Goal: Information Seeking & Learning: Learn about a topic

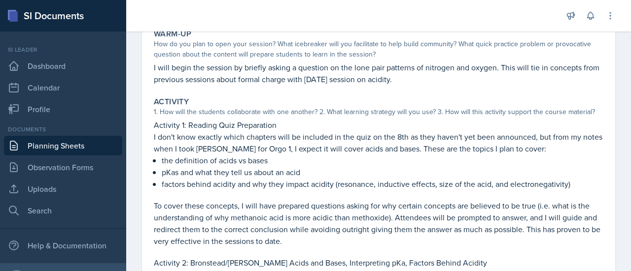
scroll to position [112, 0]
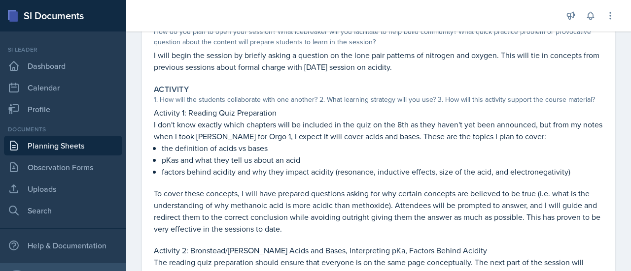
click at [362, 131] on p "I don't know exactly which chapters will be included in the quiz on the 8th as …" at bounding box center [378, 131] width 449 height 24
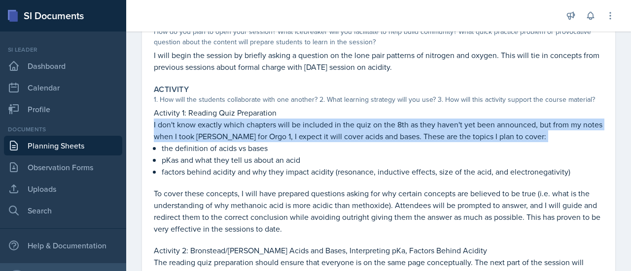
click at [362, 131] on p "I don't know exactly which chapters will be included in the quiz on the 8th as …" at bounding box center [378, 131] width 449 height 24
click at [270, 142] on p "the definition of acids vs bases" at bounding box center [382, 148] width 441 height 12
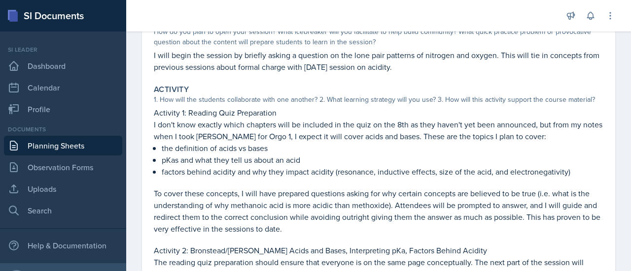
click at [155, 135] on p "I don't know exactly which chapters will be included in the quiz on the 8th as …" at bounding box center [378, 131] width 449 height 24
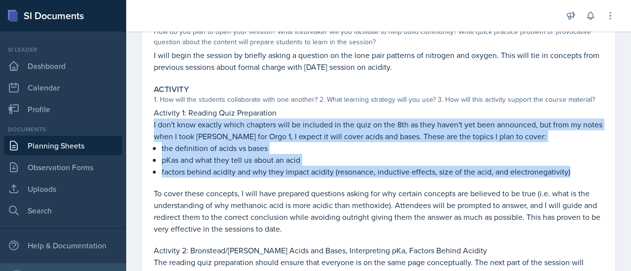
drag, startPoint x: 152, startPoint y: 123, endPoint x: 463, endPoint y: 183, distance: 316.7
click at [463, 183] on div "Activity 1. How will the students collaborate with one another? 2. What learnin…" at bounding box center [378, 212] width 457 height 263
copy div "I don't know exactly which chapters will be included in the quiz on the 8th as …"
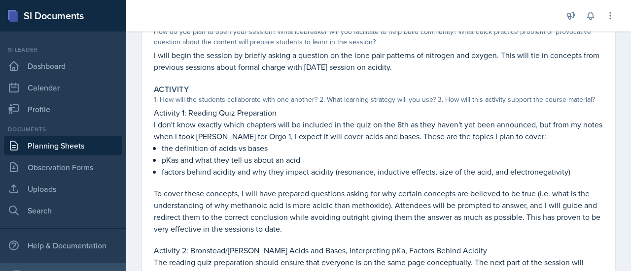
click at [320, 190] on p "To cover these concepts, I will have prepared questions asking for why certain …" at bounding box center [378, 211] width 449 height 47
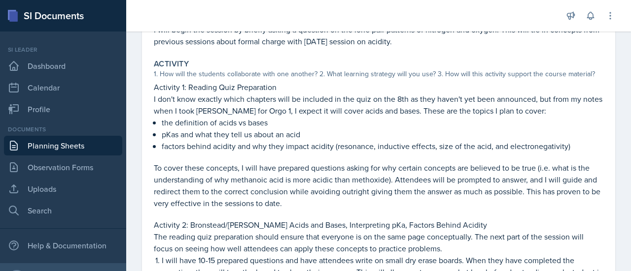
scroll to position [138, 0]
click at [320, 190] on p "To cover these concepts, I will have prepared questions asking for why certain …" at bounding box center [378, 185] width 449 height 47
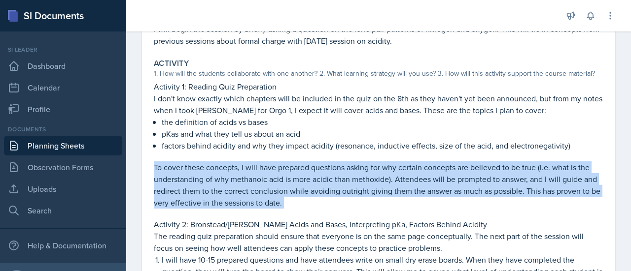
click at [320, 190] on p "To cover these concepts, I will have prepared questions asking for why certain …" at bounding box center [378, 185] width 449 height 47
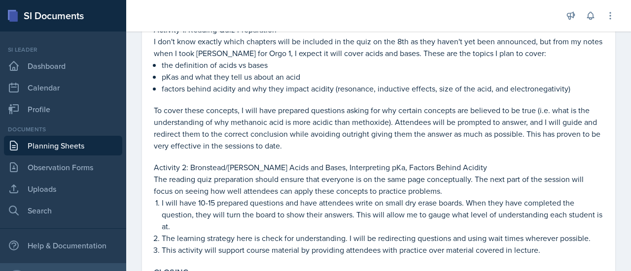
scroll to position [197, 0]
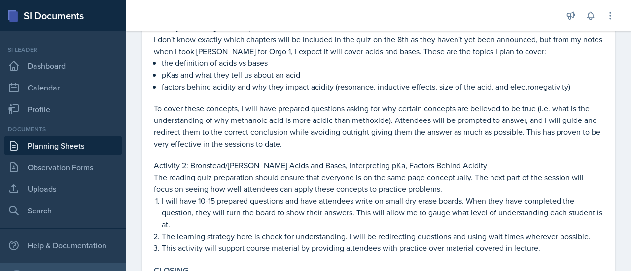
click at [320, 190] on p "The reading quiz preparation should ensure that everyone is on the same page co…" at bounding box center [378, 183] width 449 height 24
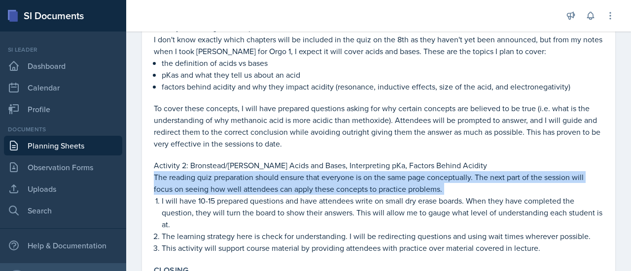
click at [320, 190] on p "The reading quiz preparation should ensure that everyone is on the same page co…" at bounding box center [378, 183] width 449 height 24
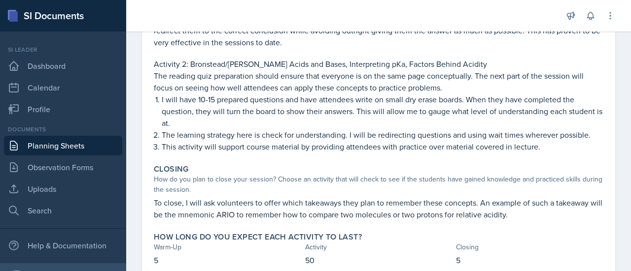
scroll to position [298, 0]
click at [60, 162] on link "Observation Forms" at bounding box center [63, 168] width 118 height 20
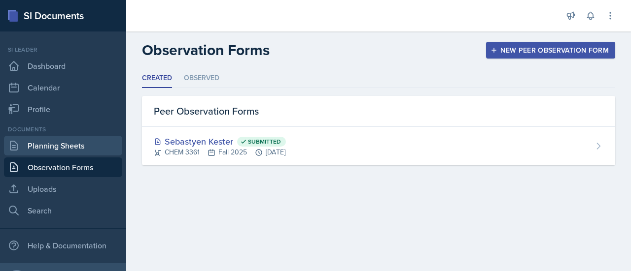
click at [75, 145] on link "Planning Sheets" at bounding box center [63, 146] width 118 height 20
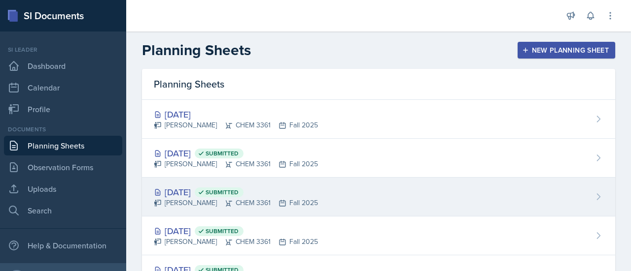
click at [344, 204] on div "[DATE] Submitted [PERSON_NAME] CHEM 3361 Fall 2025" at bounding box center [378, 197] width 473 height 39
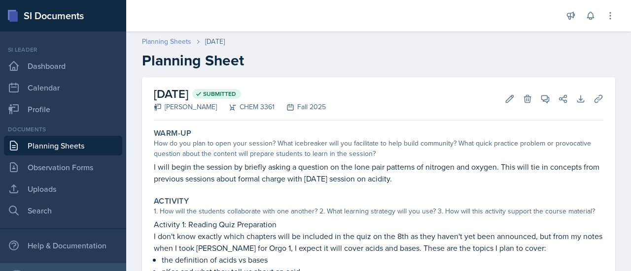
click at [167, 42] on link "Planning Sheets" at bounding box center [166, 41] width 49 height 10
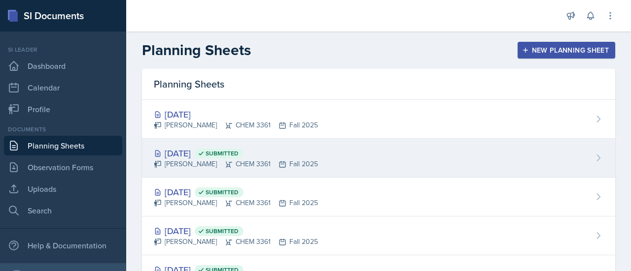
click at [296, 150] on div "[DATE] Submitted" at bounding box center [236, 153] width 164 height 13
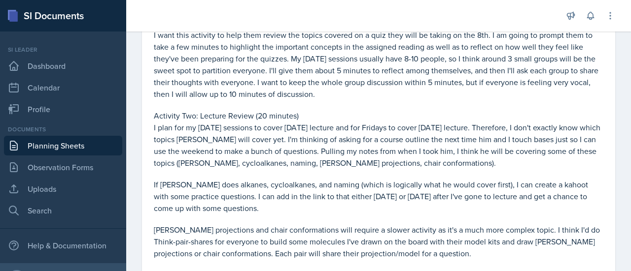
scroll to position [253, 0]
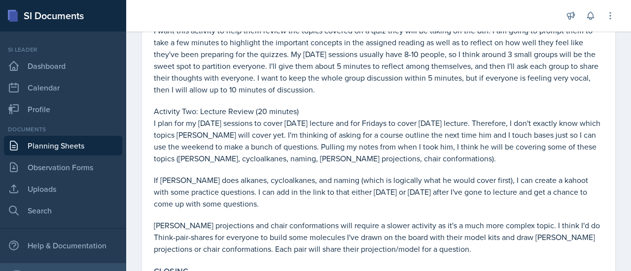
click at [301, 140] on p "I plan for my [DATE] sessions to cover [DATE] lecture and for Fridays to cover …" at bounding box center [378, 140] width 449 height 47
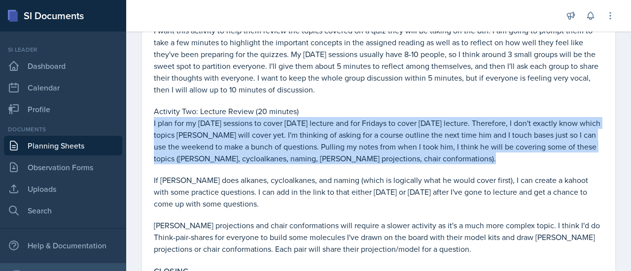
click at [301, 140] on p "I plan for my [DATE] sessions to cover [DATE] lecture and for Fridays to cover …" at bounding box center [378, 140] width 449 height 47
click at [311, 148] on p "I plan for my [DATE] sessions to cover [DATE] lecture and for Fridays to cover …" at bounding box center [378, 140] width 449 height 47
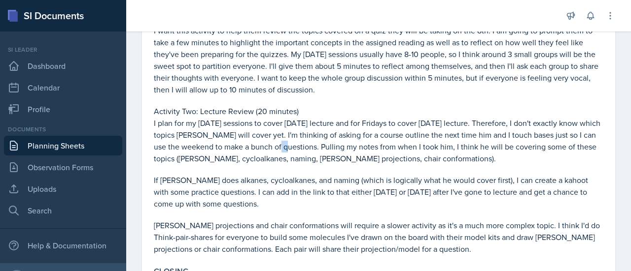
click at [311, 148] on p "I plan for my [DATE] sessions to cover [DATE] lecture and for Fridays to cover …" at bounding box center [378, 140] width 449 height 47
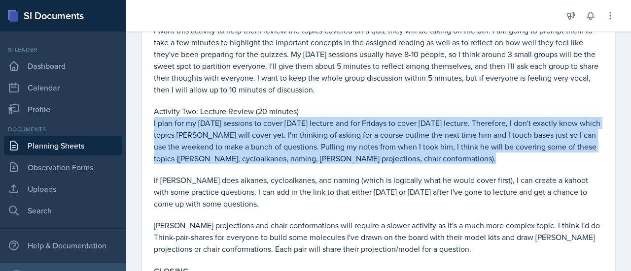
click at [311, 148] on p "I plan for my [DATE] sessions to cover [DATE] lecture and for Fridays to cover …" at bounding box center [378, 140] width 449 height 47
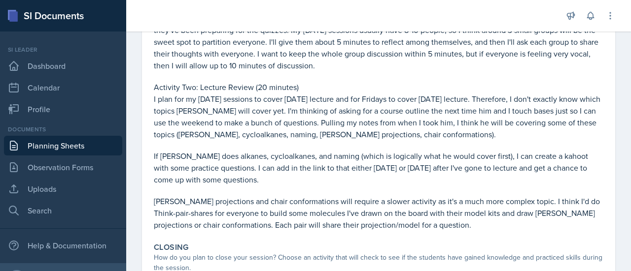
scroll to position [278, 0]
click at [311, 148] on p at bounding box center [378, 145] width 449 height 10
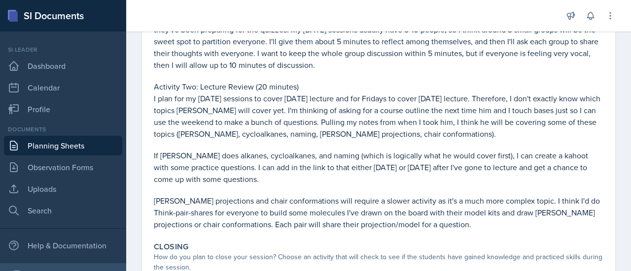
click at [311, 148] on p at bounding box center [378, 145] width 449 height 10
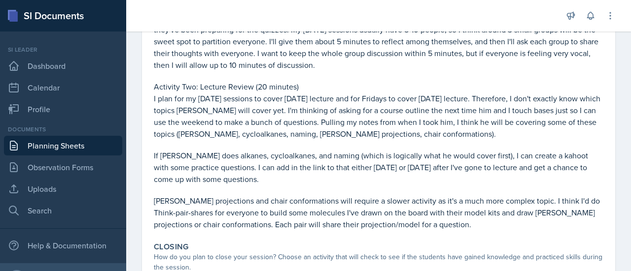
click at [309, 145] on p at bounding box center [378, 145] width 449 height 10
click at [300, 129] on p "I plan for my [DATE] sessions to cover [DATE] lecture and for Fridays to cover …" at bounding box center [378, 116] width 449 height 47
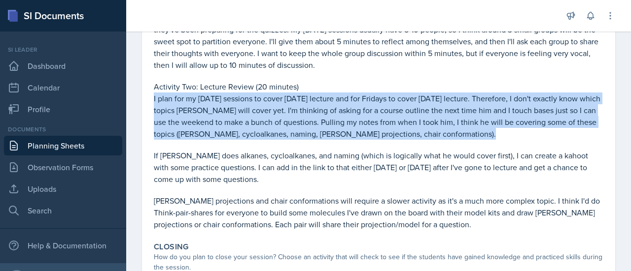
click at [300, 129] on p "I plan for my [DATE] sessions to cover [DATE] lecture and for Fridays to cover …" at bounding box center [378, 116] width 449 height 47
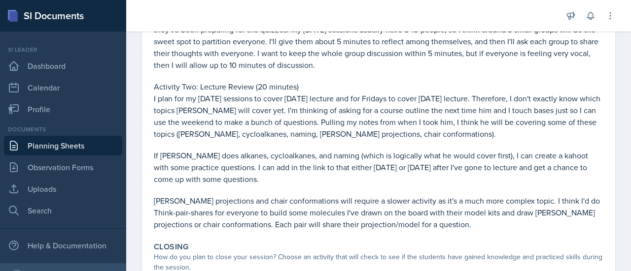
click at [300, 129] on p "I plan for my [DATE] sessions to cover [DATE] lecture and for Fridays to cover …" at bounding box center [378, 116] width 449 height 47
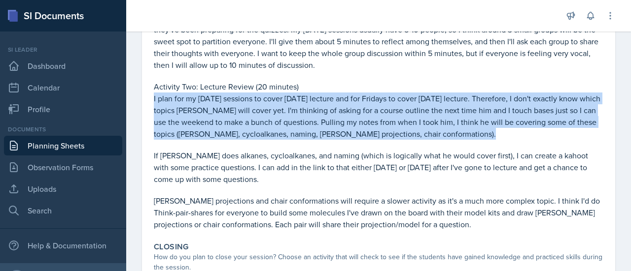
click at [300, 129] on p "I plan for my [DATE] sessions to cover [DATE] lecture and for Fridays to cover …" at bounding box center [378, 116] width 449 height 47
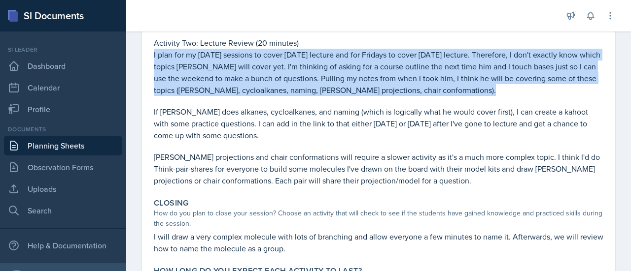
scroll to position [322, 0]
click at [382, 74] on p "I plan for my [DATE] sessions to cover [DATE] lecture and for Fridays to cover …" at bounding box center [378, 71] width 449 height 47
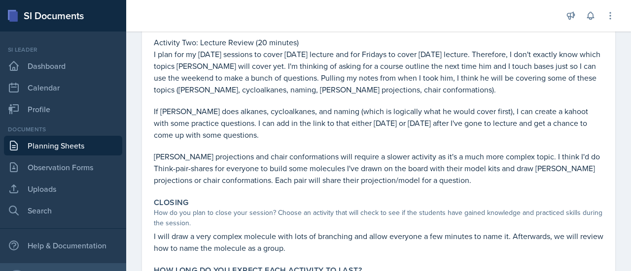
scroll to position [390, 0]
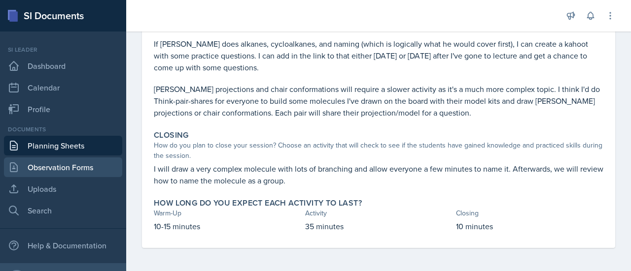
click at [54, 172] on link "Observation Forms" at bounding box center [63, 168] width 118 height 20
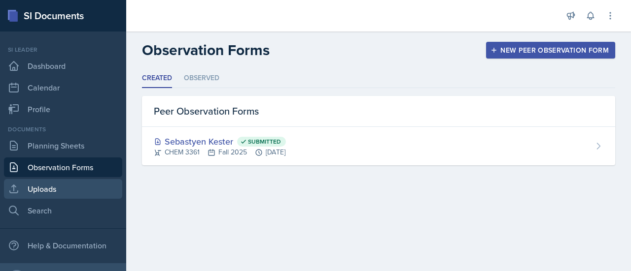
click at [53, 188] on link "Uploads" at bounding box center [63, 189] width 118 height 20
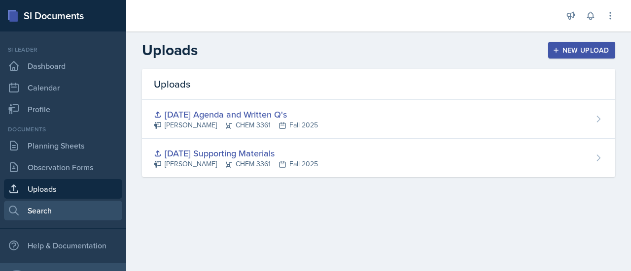
click at [56, 208] on link "Search" at bounding box center [63, 211] width 118 height 20
select select "all"
select select "1"
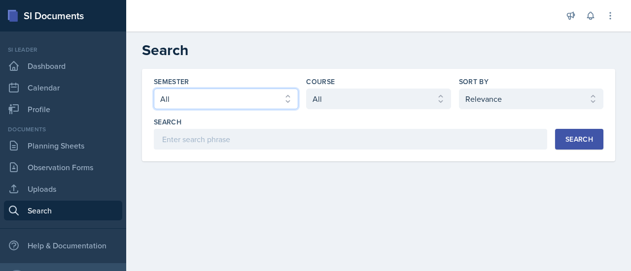
click at [232, 105] on select "Select semester All Fall 2025 Summer 2025 Spring 2025 Fall 2024 Summer 2024 Spr…" at bounding box center [226, 99] width 144 height 21
select select "e2039551-f485-4c1b-a525-5b9893bb04c4"
click at [154, 89] on select "Select semester All Fall 2025 Summer 2025 Spring 2025 Fall 2024 Summer 2024 Spr…" at bounding box center [226, 99] width 144 height 21
click at [375, 109] on div "Semester Select semester All Fall 2025 Summer 2025 Spring 2025 Fall 2024 Summer…" at bounding box center [378, 113] width 449 height 73
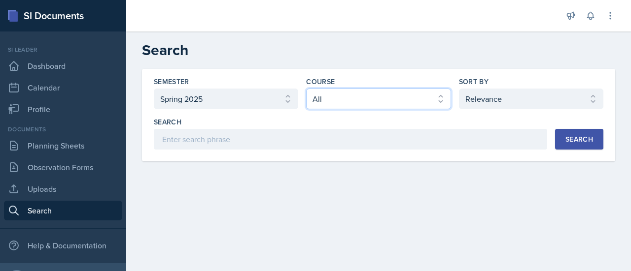
click at [372, 104] on select "Select course All ACCT 2101 ACCT 2102 ACCT 4050 ANTH 1102 ANTH 3301 ARCH 1000 A…" at bounding box center [378, 99] width 144 height 21
select select "69383b3e-032f-49ff-8e62-78052940e95c"
click at [306, 89] on select "Select course All ACCT 2101 ACCT 2102 ACCT 4050 ANTH 1102 ANTH 3301 ARCH 1000 A…" at bounding box center [378, 99] width 144 height 21
click at [589, 142] on div "Search" at bounding box center [579, 139] width 28 height 8
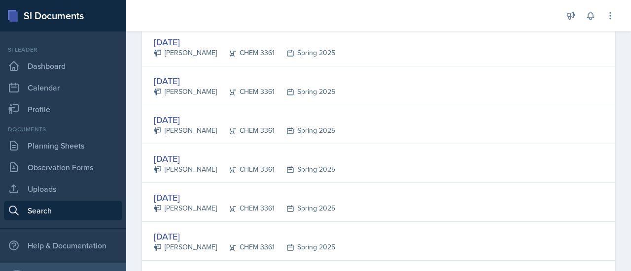
scroll to position [1648, 0]
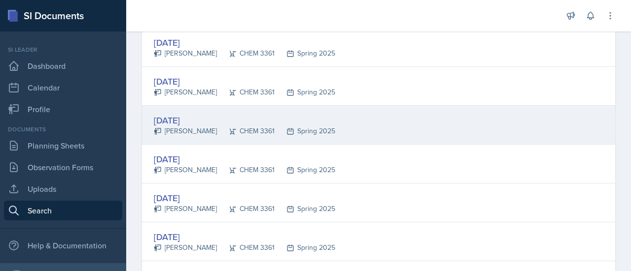
click at [258, 114] on div "[DATE]" at bounding box center [244, 120] width 181 height 13
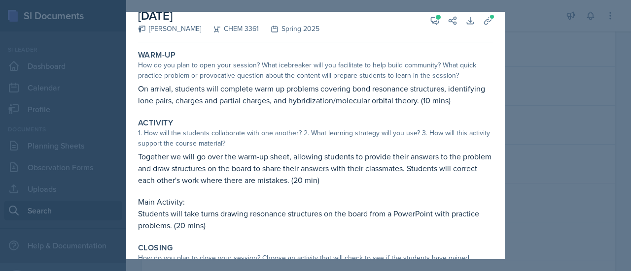
scroll to position [56, 0]
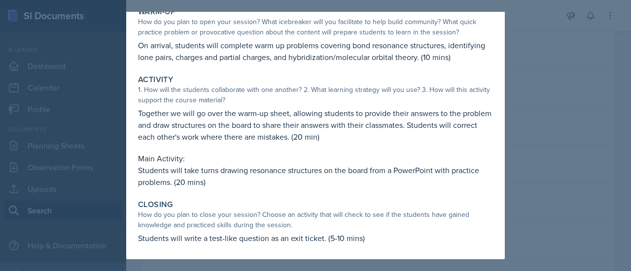
click at [548, 110] on div at bounding box center [315, 135] width 631 height 271
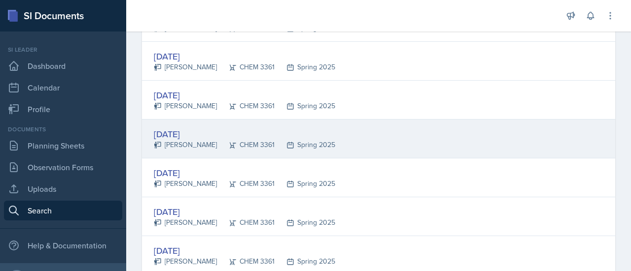
scroll to position [1594, 0]
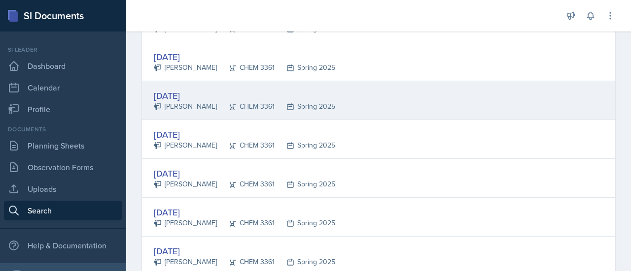
click at [466, 105] on div "[DATE] [PERSON_NAME] CHEM 3361 Spring 2025" at bounding box center [378, 100] width 473 height 39
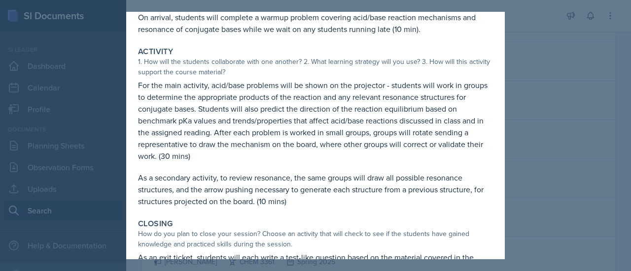
scroll to position [127, 0]
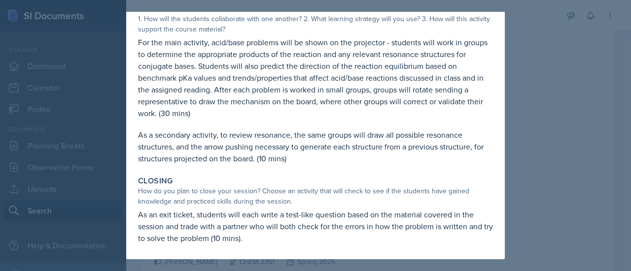
click at [580, 87] on div at bounding box center [315, 135] width 631 height 271
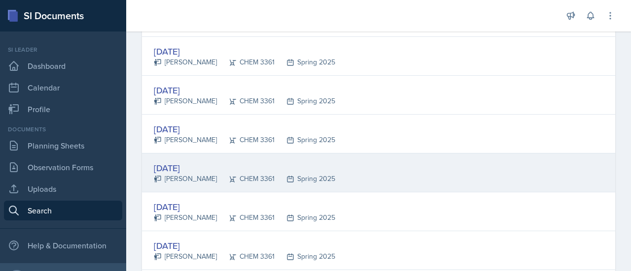
scroll to position [1521, 0]
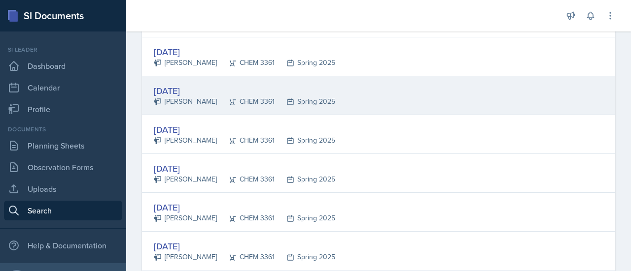
click at [467, 102] on div "[DATE] [PERSON_NAME] CHEM 3361 Spring 2025" at bounding box center [378, 95] width 473 height 39
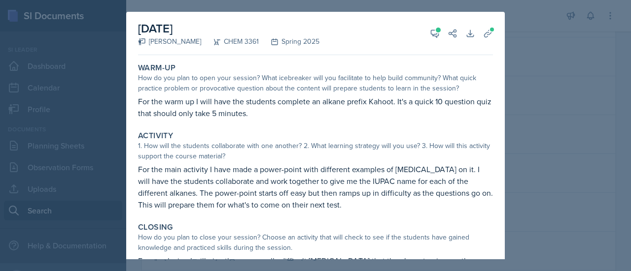
click at [531, 117] on div at bounding box center [315, 135] width 631 height 271
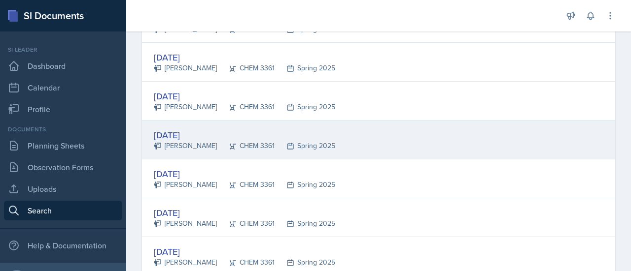
scroll to position [1477, 0]
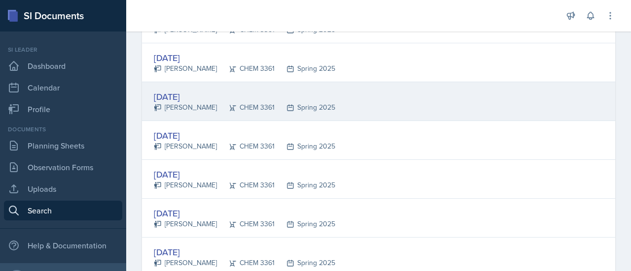
click at [458, 104] on div "[DATE] [PERSON_NAME] CHEM 3361 Spring 2025" at bounding box center [378, 101] width 473 height 39
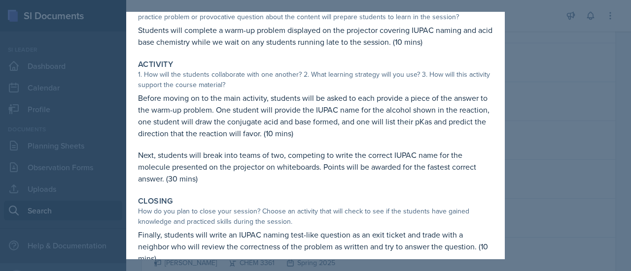
scroll to position [92, 0]
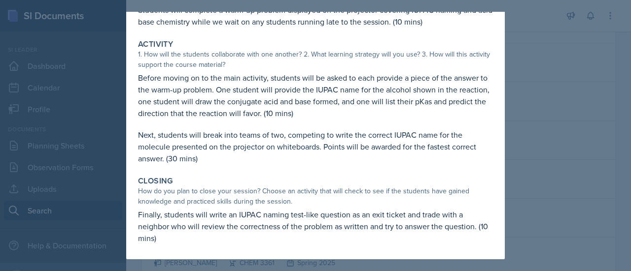
click at [553, 97] on div at bounding box center [315, 135] width 631 height 271
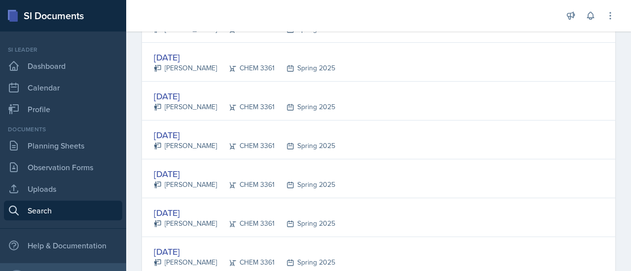
scroll to position [1436, 0]
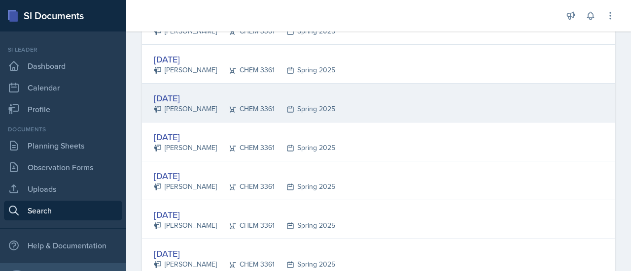
click at [541, 109] on div "[DATE] [PERSON_NAME] CHEM 3361 Spring 2025" at bounding box center [378, 103] width 473 height 39
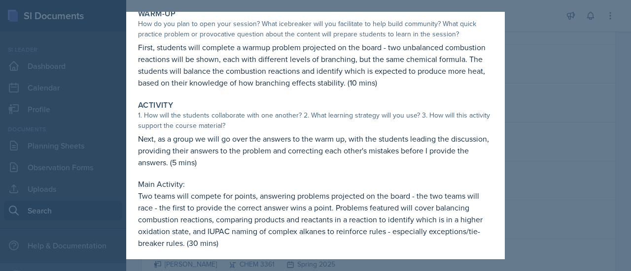
scroll to position [139, 0]
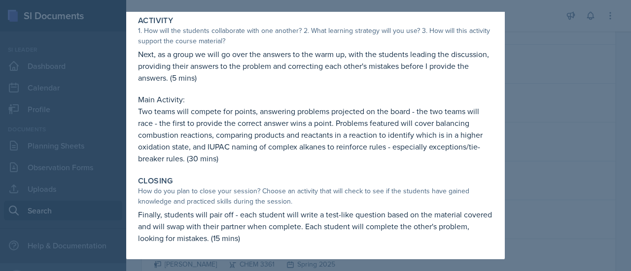
click at [233, 238] on p "Finally, students will pair off - each student will write a test-like question …" at bounding box center [315, 226] width 355 height 35
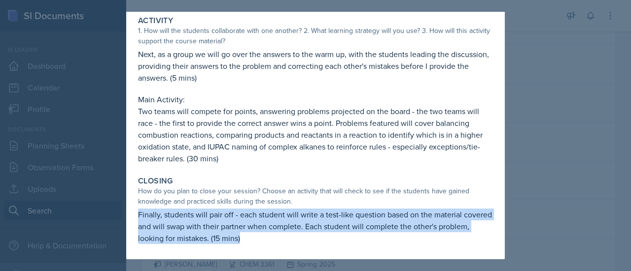
click at [233, 238] on p "Finally, students will pair off - each student will write a test-like question …" at bounding box center [315, 226] width 355 height 35
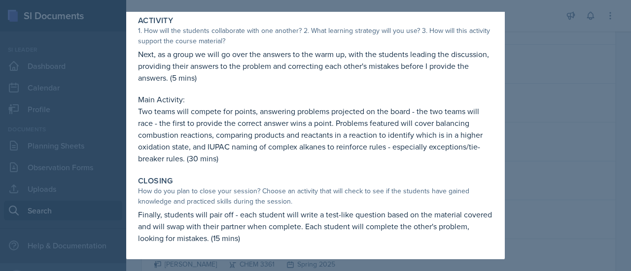
scroll to position [0, 0]
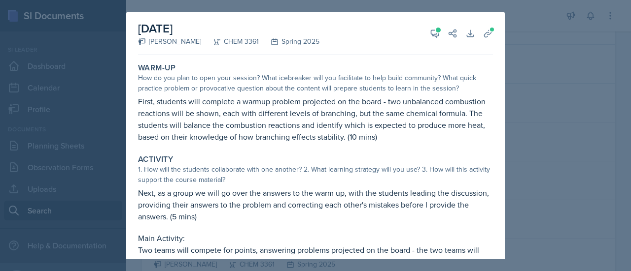
click at [531, 105] on div at bounding box center [315, 135] width 631 height 271
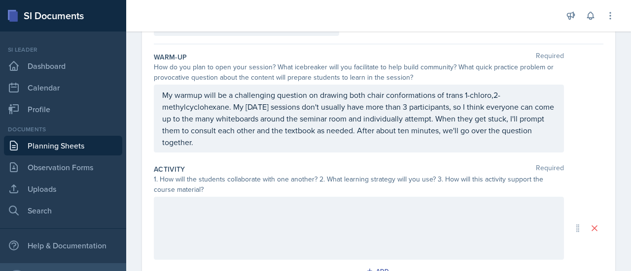
click at [434, 88] on div "My warmup will be a challenging question on drawing both chair conformations of…" at bounding box center [359, 119] width 410 height 68
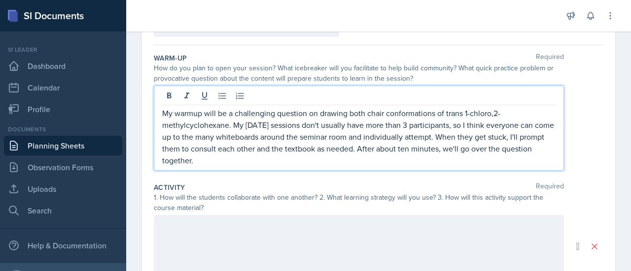
scroll to position [102, 0]
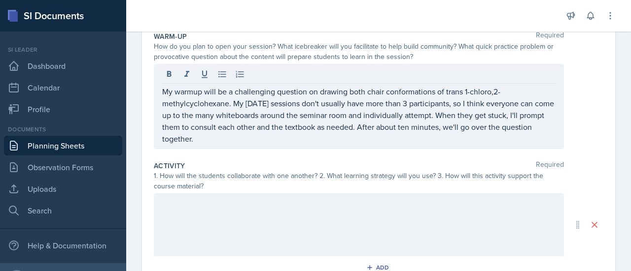
click at [383, 222] on div at bounding box center [359, 225] width 410 height 63
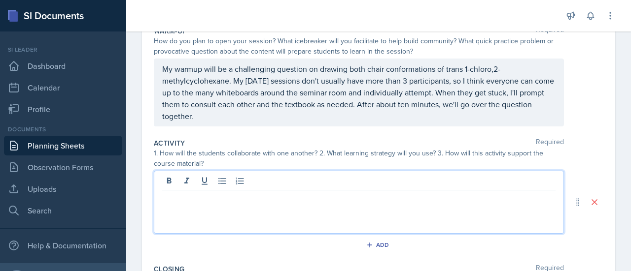
scroll to position [125, 0]
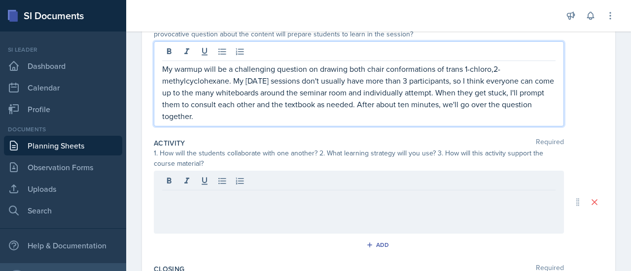
click at [372, 114] on p "My warmup will be a challenging question on drawing both chair conformations of…" at bounding box center [358, 92] width 393 height 59
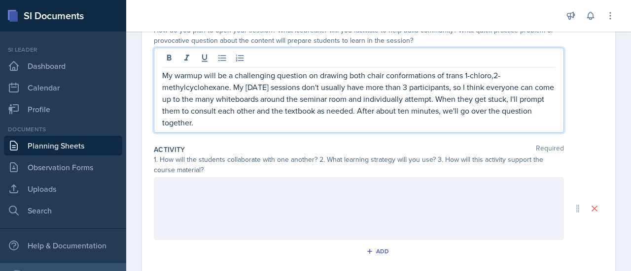
scroll to position [122, 0]
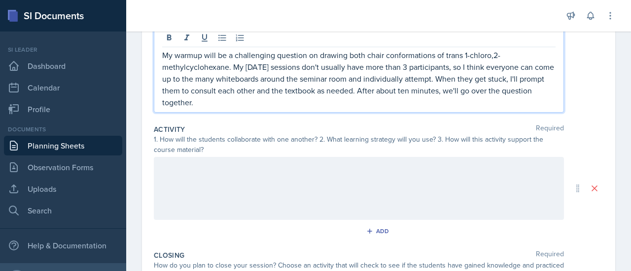
click at [291, 173] on p at bounding box center [358, 168] width 393 height 12
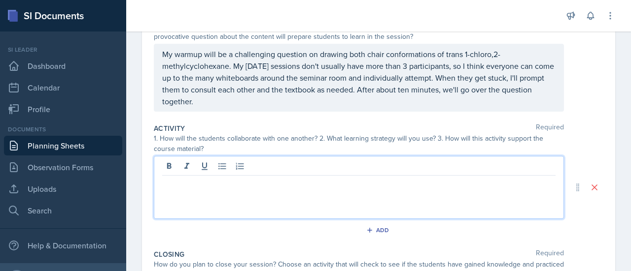
scroll to position [130, 0]
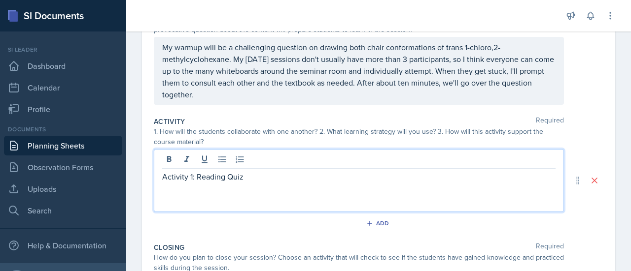
click at [261, 181] on p "Activity 1: Reading Quiz" at bounding box center [358, 177] width 393 height 12
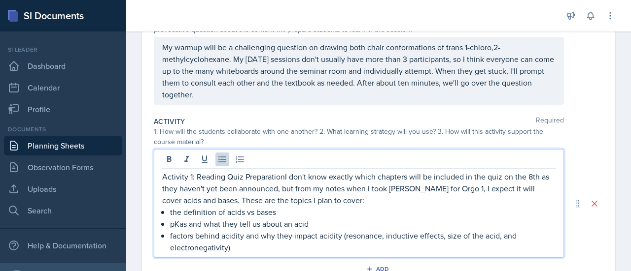
click at [327, 242] on p "factors behind acidity and why they impact acidity (resonance, inductive effect…" at bounding box center [362, 242] width 385 height 24
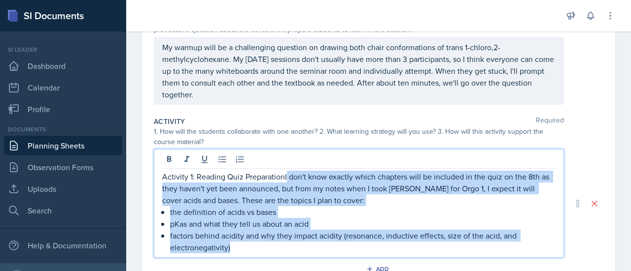
drag, startPoint x: 327, startPoint y: 242, endPoint x: 286, endPoint y: 173, distance: 80.4
click at [286, 173] on div "Activity 1: Reading Quiz PreparationI don't know exactly which chapters will be…" at bounding box center [358, 212] width 393 height 83
click at [286, 173] on p "Activity 1: Reading Quiz PreparationI don't know exactly which chapters will be…" at bounding box center [358, 188] width 393 height 35
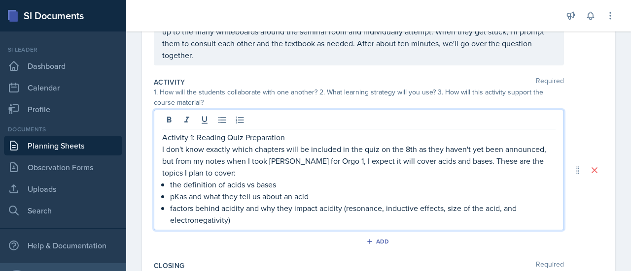
scroll to position [181, 0]
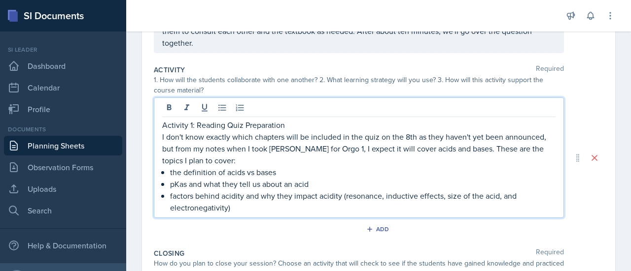
click at [424, 135] on p "I don't know exactly which chapters will be included in the quiz on the 8th as …" at bounding box center [358, 148] width 393 height 35
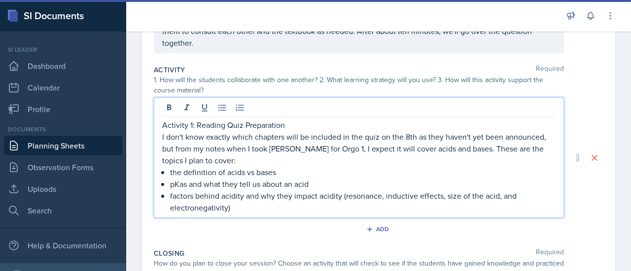
click at [407, 135] on p "I don't know exactly which chapters will be included in the quiz on the 8th as …" at bounding box center [358, 148] width 393 height 35
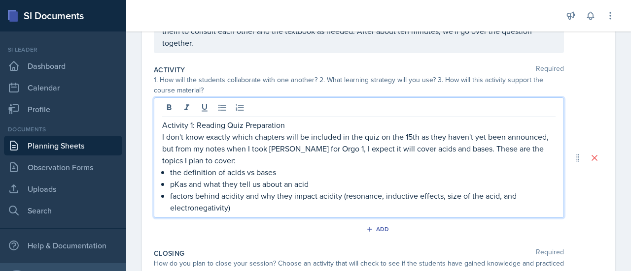
click at [311, 162] on p "I don't know exactly which chapters will be included in the quiz on the 15th as…" at bounding box center [358, 148] width 393 height 35
drag, startPoint x: 423, startPoint y: 148, endPoint x: 477, endPoint y: 146, distance: 54.2
click at [477, 146] on p "I don't know exactly which chapters will be included in the quiz on the 15th as…" at bounding box center [358, 148] width 393 height 35
click at [228, 202] on p "factors behind acidity and why they impact acidity (resonance, inductive effect…" at bounding box center [362, 202] width 385 height 24
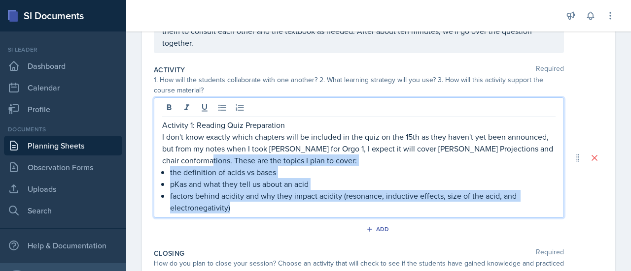
drag, startPoint x: 246, startPoint y: 208, endPoint x: 216, endPoint y: 163, distance: 54.0
click at [216, 163] on div "Activity 1: Reading Quiz Preparation I don't know exactly which chapters will b…" at bounding box center [358, 166] width 393 height 95
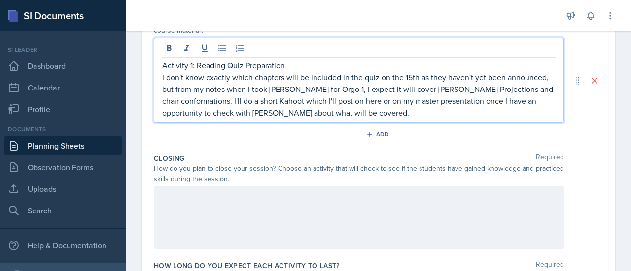
scroll to position [241, 0]
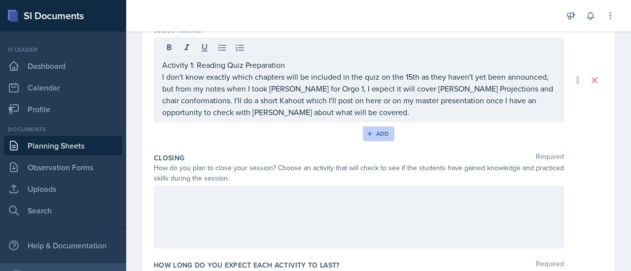
click at [366, 133] on icon "button" at bounding box center [369, 134] width 7 height 7
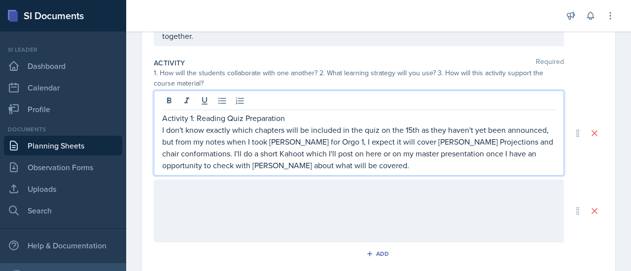
scroll to position [205, 0]
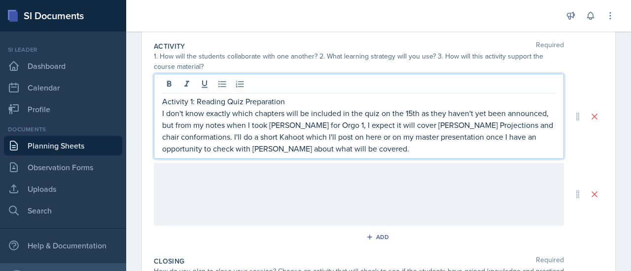
click at [317, 97] on p "Activity 1: Reading Quiz Preparation" at bounding box center [358, 102] width 393 height 12
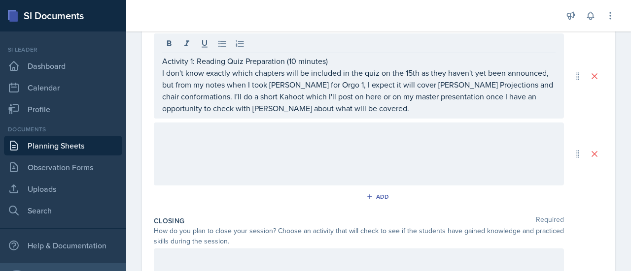
click at [305, 142] on div at bounding box center [359, 154] width 410 height 63
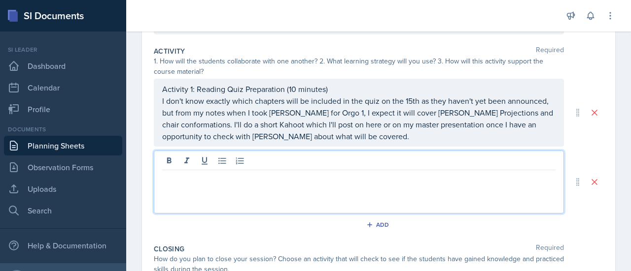
scroll to position [217, 0]
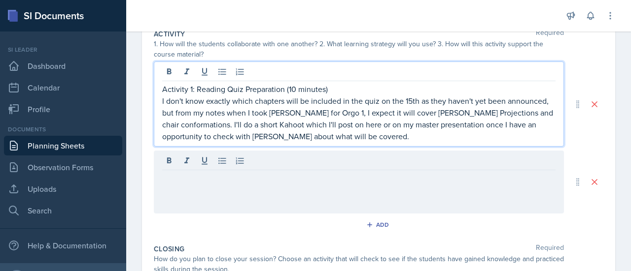
click at [456, 128] on p "I don't know exactly which chapters will be included in the quiz on the 15th as…" at bounding box center [358, 118] width 393 height 47
click at [448, 135] on p "I don't know exactly which chapters will be included in the quiz on the 15th as…" at bounding box center [358, 118] width 393 height 47
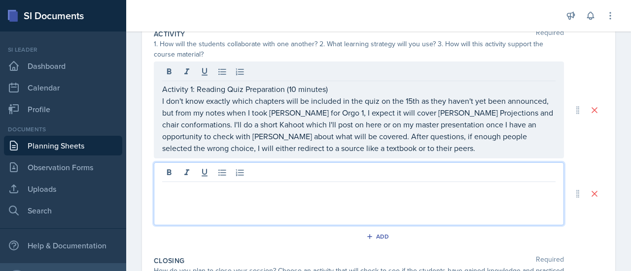
click at [514, 172] on div at bounding box center [359, 194] width 410 height 63
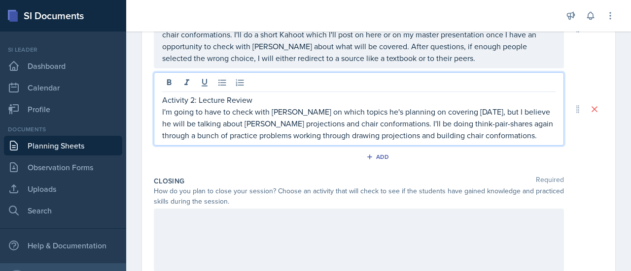
scroll to position [292, 0]
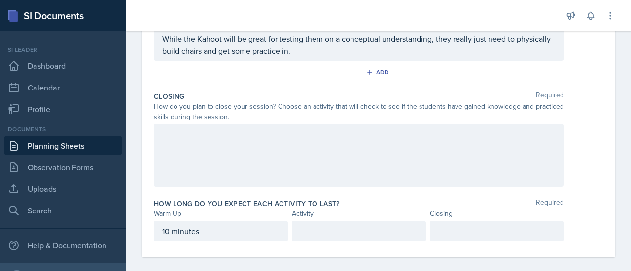
click at [439, 177] on div at bounding box center [359, 155] width 410 height 63
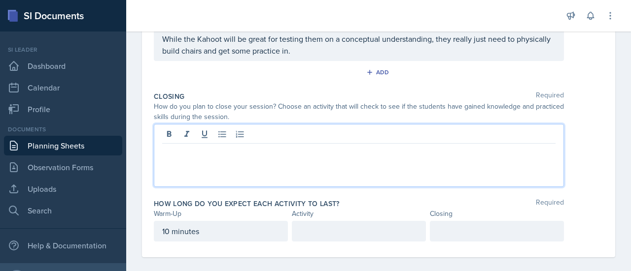
scroll to position [382, 0]
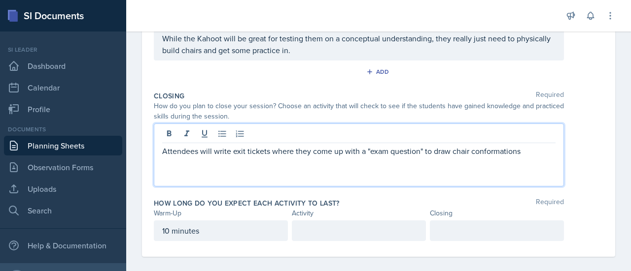
click at [424, 149] on p "Attendees will write exit tickets where they come up with a "exam question" to …" at bounding box center [358, 151] width 393 height 12
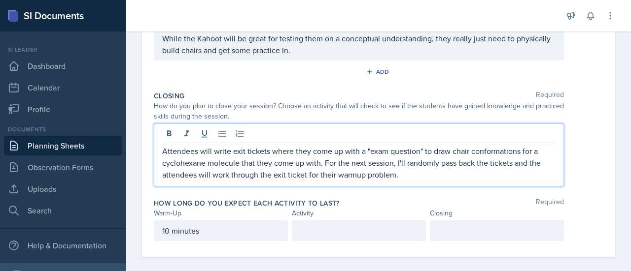
click at [515, 166] on p "Attendees will write exit tickets where they come up with a "exam question" to …" at bounding box center [358, 162] width 393 height 35
click at [483, 232] on div at bounding box center [497, 231] width 134 height 21
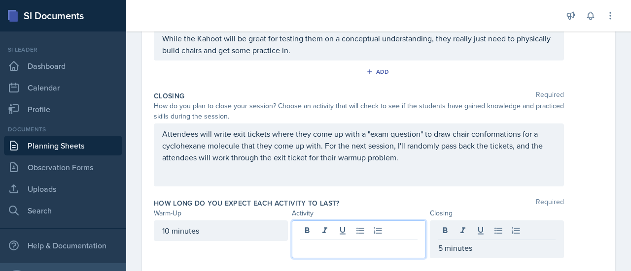
click at [359, 230] on div at bounding box center [359, 240] width 134 height 38
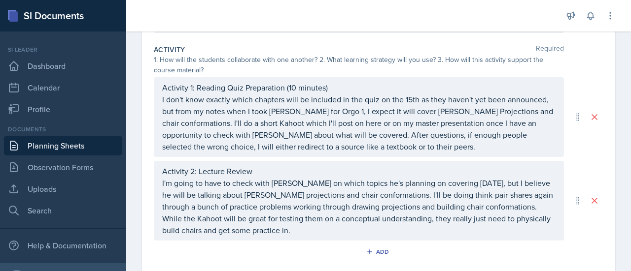
scroll to position [201, 0]
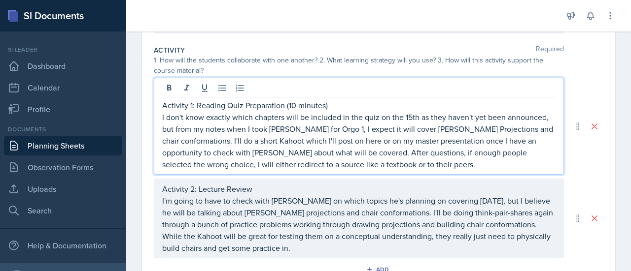
click at [292, 86] on div "Activity 1: Reading Quiz Preparation (10 minutes) I don't know exactly which ch…" at bounding box center [359, 126] width 410 height 97
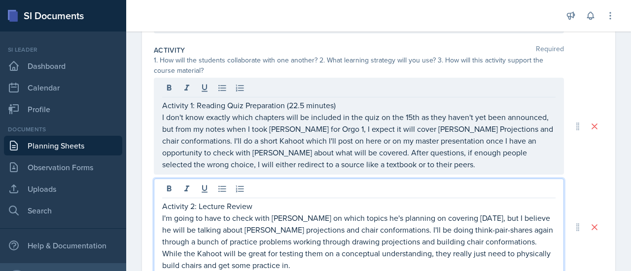
click at [305, 194] on div "Activity 2: Lecture Review I'm going to have to check with Dr. Haseltine on whi…" at bounding box center [359, 227] width 410 height 97
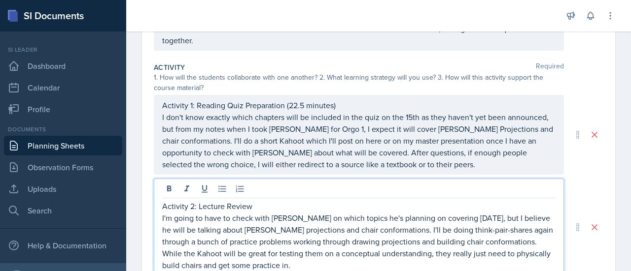
click at [293, 205] on p "Activity 2: Lecture Review" at bounding box center [358, 207] width 393 height 12
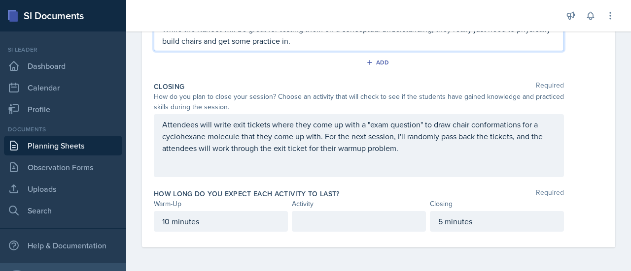
click at [338, 224] on p at bounding box center [358, 222] width 117 height 12
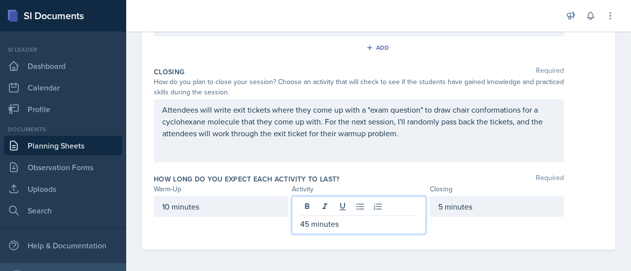
scroll to position [0, 0]
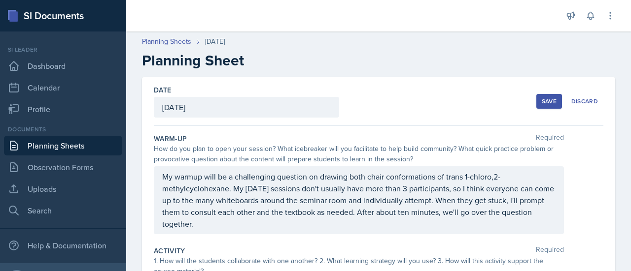
click at [545, 104] on div "Save" at bounding box center [548, 102] width 15 height 8
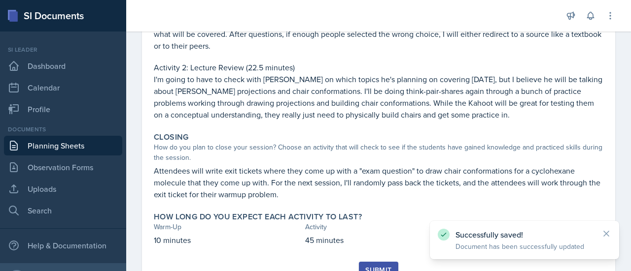
scroll to position [304, 0]
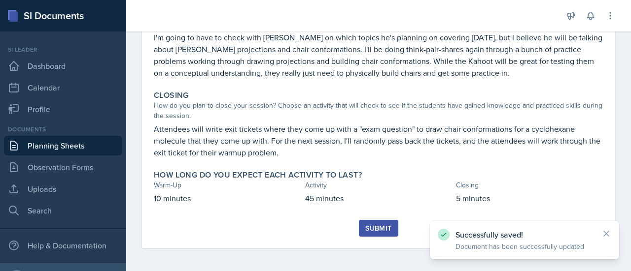
click at [376, 225] on div "Submit" at bounding box center [378, 229] width 26 height 8
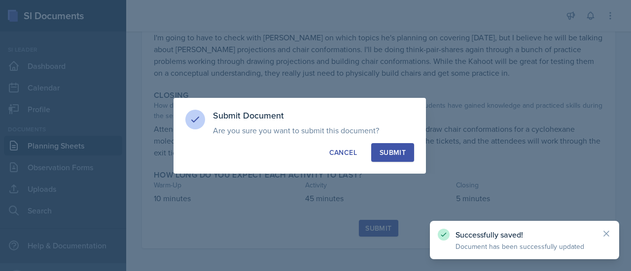
click at [400, 155] on div "Submit" at bounding box center [392, 153] width 26 height 10
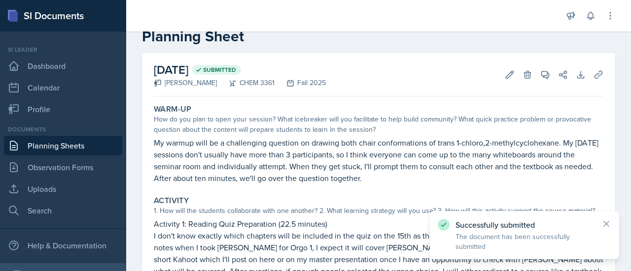
scroll to position [0, 0]
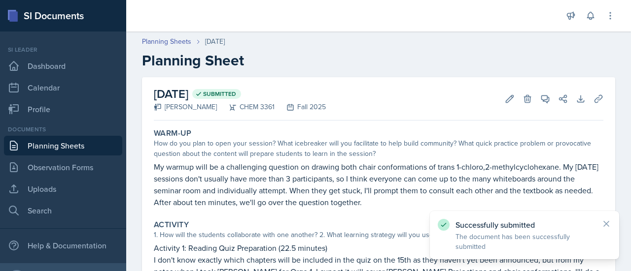
click at [324, 198] on p "My warmup will be a challenging question on drawing both chair conformations of…" at bounding box center [378, 184] width 449 height 47
click at [70, 155] on link "Planning Sheets" at bounding box center [63, 146] width 118 height 20
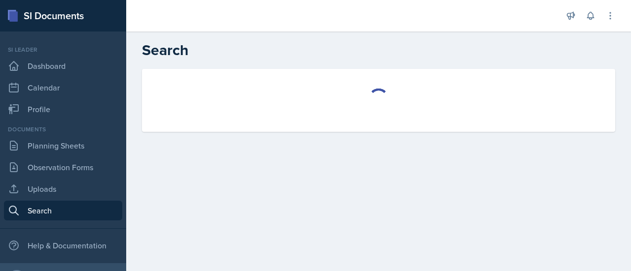
select select "all"
select select "1"
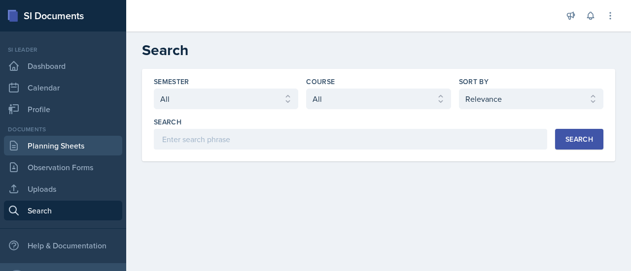
click at [78, 153] on link "Planning Sheets" at bounding box center [63, 146] width 118 height 20
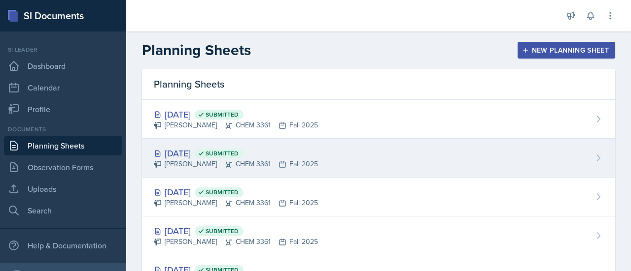
click at [316, 143] on div "[DATE] Submitted [PERSON_NAME] CHEM 3361 Fall 2025" at bounding box center [378, 158] width 473 height 39
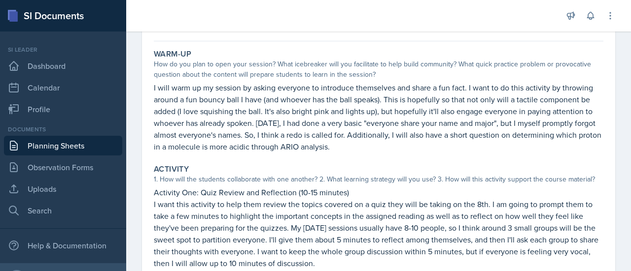
scroll to position [45, 0]
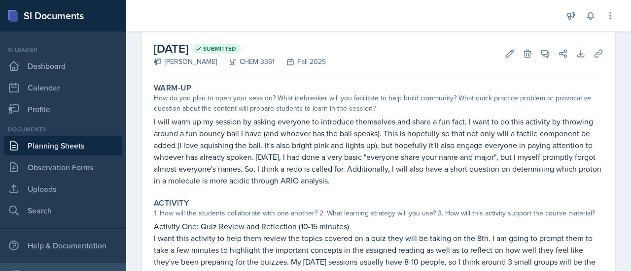
click at [244, 173] on p "I will warm up my session by asking everyone to introduce themselves and share …" at bounding box center [378, 151] width 449 height 71
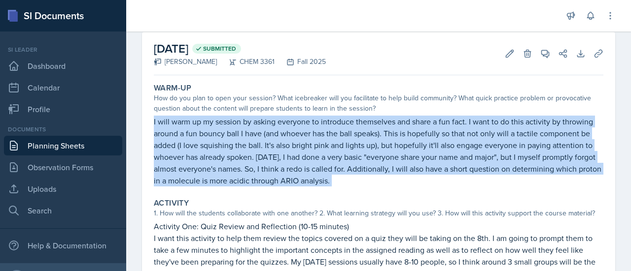
click at [244, 173] on p "I will warm up my session by asking everyone to introduce themselves and share …" at bounding box center [378, 151] width 449 height 71
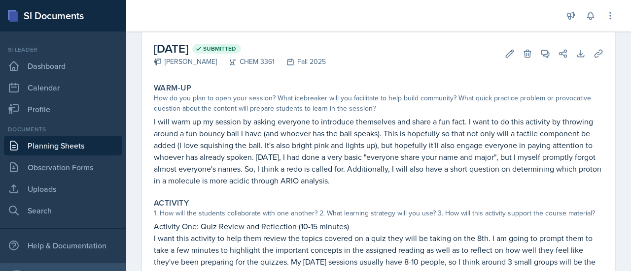
click at [244, 173] on p "I will warm up my session by asking everyone to introduce themselves and share …" at bounding box center [378, 151] width 449 height 71
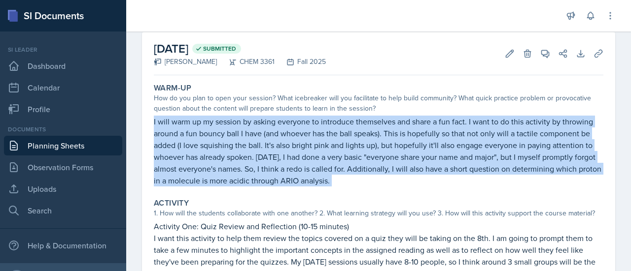
click at [244, 173] on p "I will warm up my session by asking everyone to introduce themselves and share …" at bounding box center [378, 151] width 449 height 71
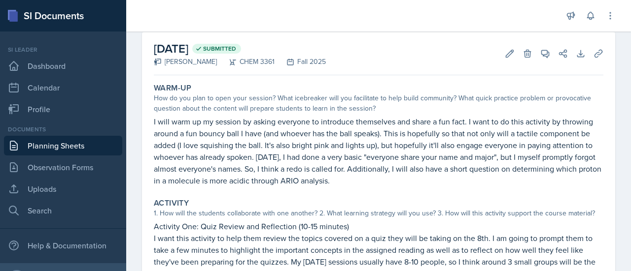
click at [244, 173] on p "I will warm up my session by asking everyone to introduce themselves and share …" at bounding box center [378, 151] width 449 height 71
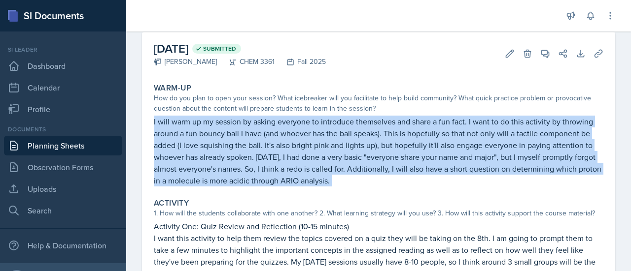
click at [244, 173] on p "I will warm up my session by asking everyone to introduce themselves and share …" at bounding box center [378, 151] width 449 height 71
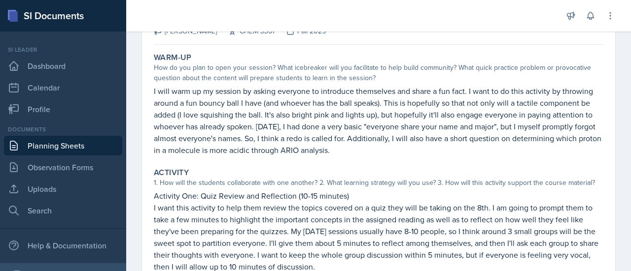
scroll to position [77, 0]
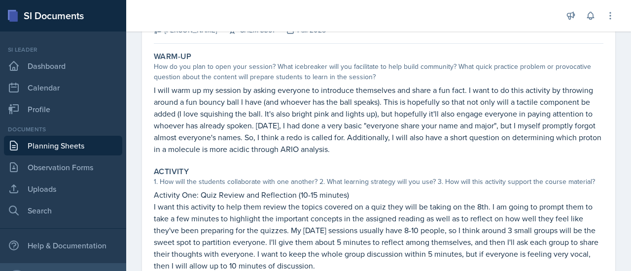
click at [62, 146] on link "Planning Sheets" at bounding box center [63, 146] width 118 height 20
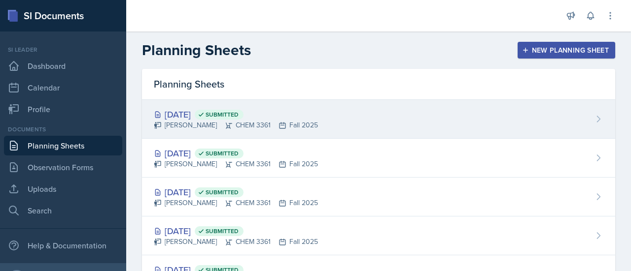
click at [268, 105] on div "Sep 12th, 2025 Submitted Neha Prabakaran CHEM 3361 Fall 2025" at bounding box center [378, 119] width 473 height 39
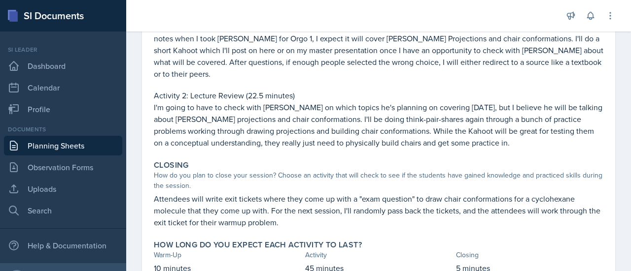
scroll to position [275, 0]
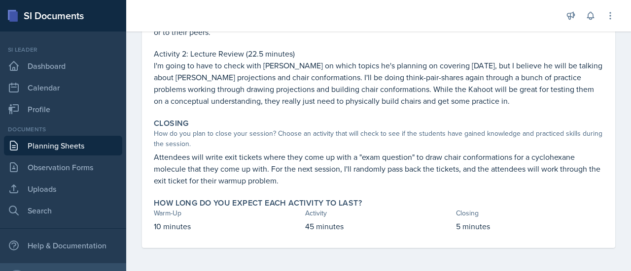
click at [392, 185] on p "Attendees will write exit tickets where they come up with a "exam question" to …" at bounding box center [378, 168] width 449 height 35
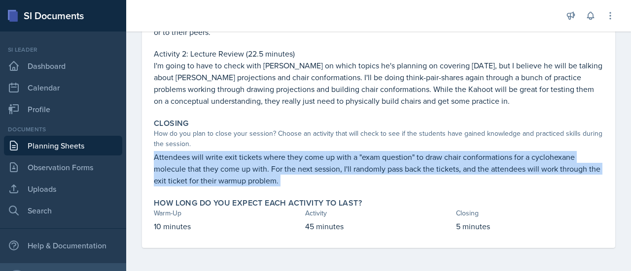
click at [392, 185] on p "Attendees will write exit tickets where they come up with a "exam question" to …" at bounding box center [378, 168] width 449 height 35
click at [345, 168] on p "Attendees will write exit tickets where they come up with a "exam question" to …" at bounding box center [378, 168] width 449 height 35
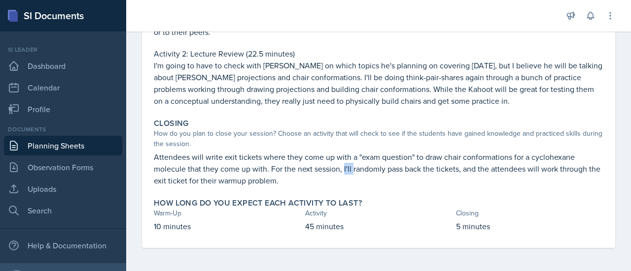
click at [345, 168] on p "Attendees will write exit tickets where they come up with a "exam question" to …" at bounding box center [378, 168] width 449 height 35
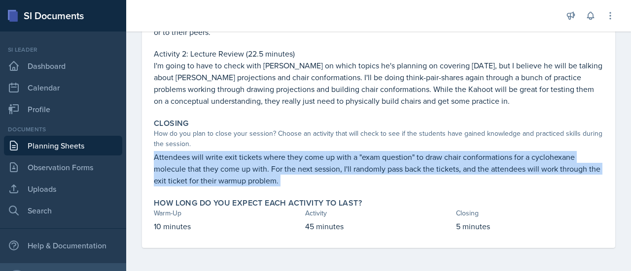
click at [345, 168] on p "Attendees will write exit tickets where they come up with a "exam question" to …" at bounding box center [378, 168] width 449 height 35
click at [365, 170] on p "Attendees will write exit tickets where they come up with a "exam question" to …" at bounding box center [378, 168] width 449 height 35
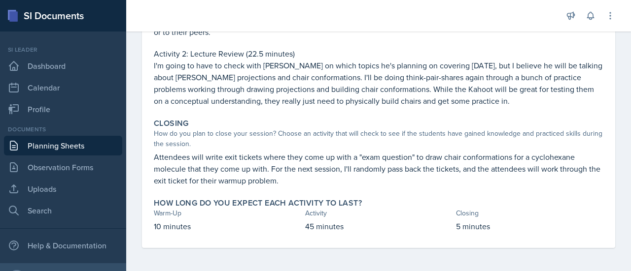
click at [377, 179] on p "Attendees will write exit tickets where they come up with a "exam question" to …" at bounding box center [378, 168] width 449 height 35
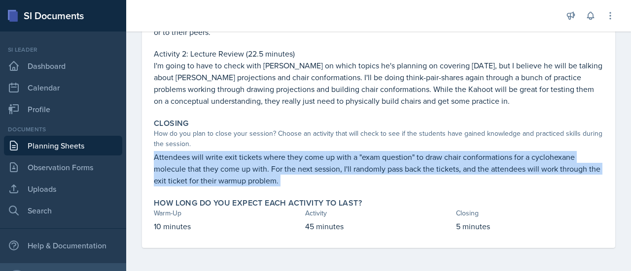
click at [377, 179] on p "Attendees will write exit tickets where they come up with a "exam question" to …" at bounding box center [378, 168] width 449 height 35
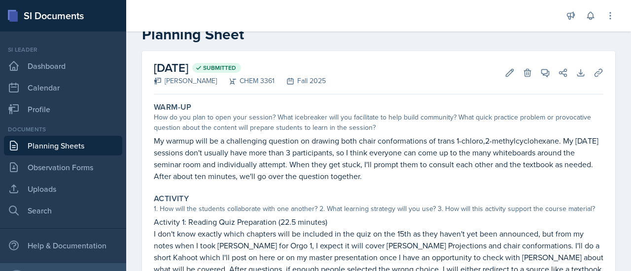
scroll to position [0, 0]
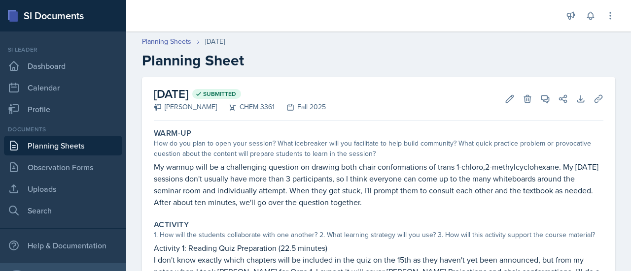
click at [56, 139] on link "Planning Sheets" at bounding box center [63, 146] width 118 height 20
